Goal: Information Seeking & Learning: Compare options

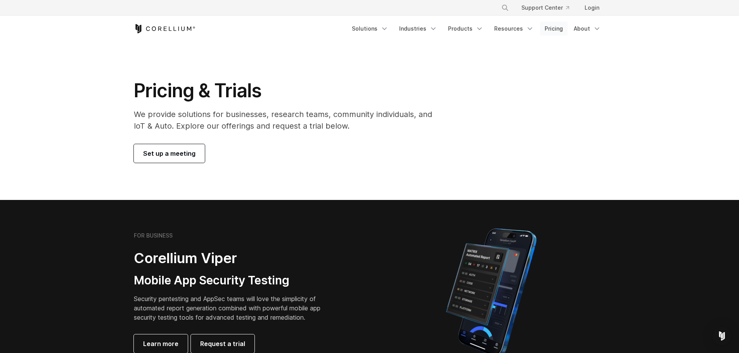
scroll to position [78, 0]
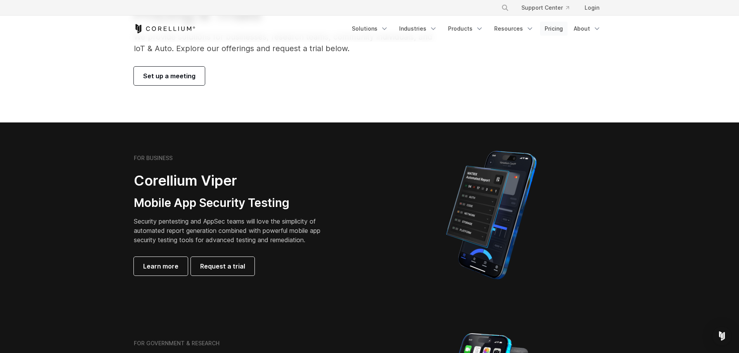
click at [559, 28] on link "Pricing" at bounding box center [554, 29] width 28 height 14
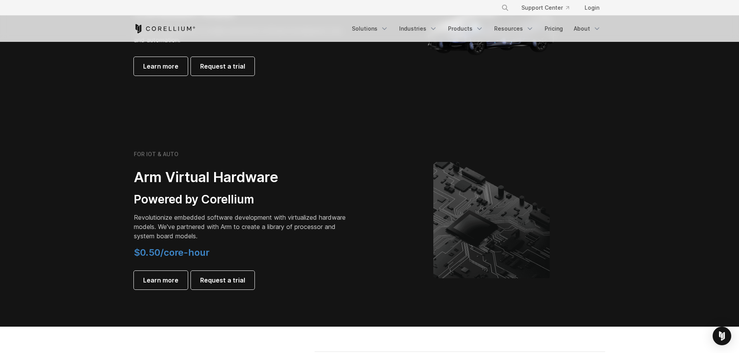
scroll to position [970, 0]
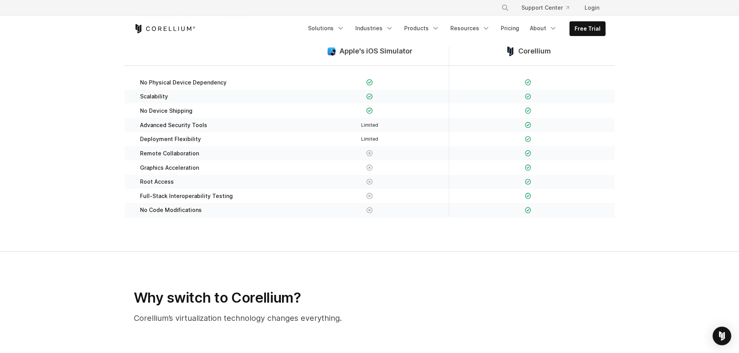
scroll to position [39, 0]
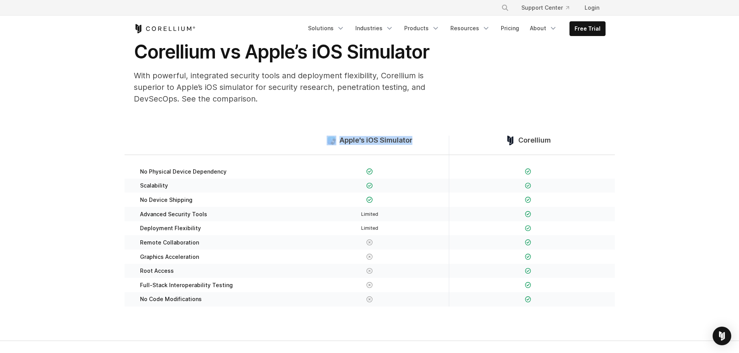
drag, startPoint x: 414, startPoint y: 144, endPoint x: 337, endPoint y: 144, distance: 77.2
click at [337, 144] on div "Apple's iOS Simulator" at bounding box center [370, 145] width 158 height 19
copy div "Apple's iOS Simulator"
